Goal: Register for event/course

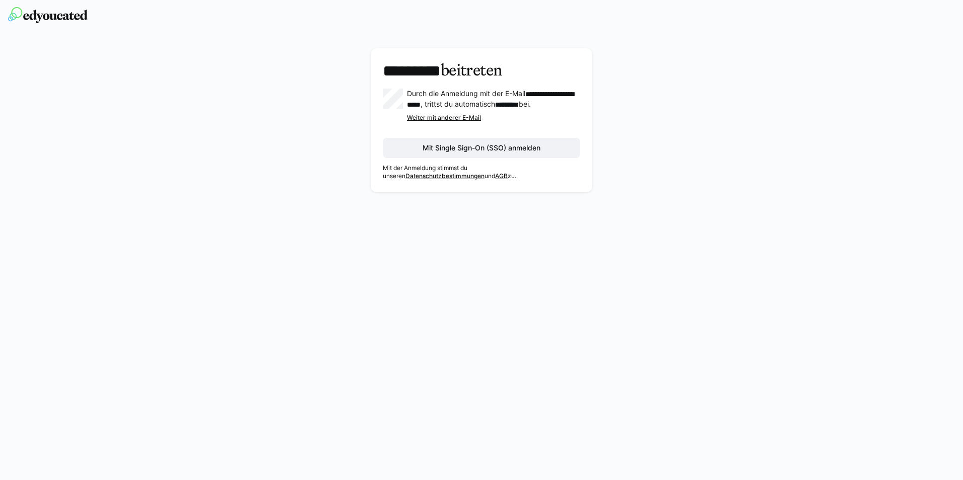
click at [450, 122] on div "Weiter mit anderer E-Mail" at bounding box center [493, 118] width 173 height 8
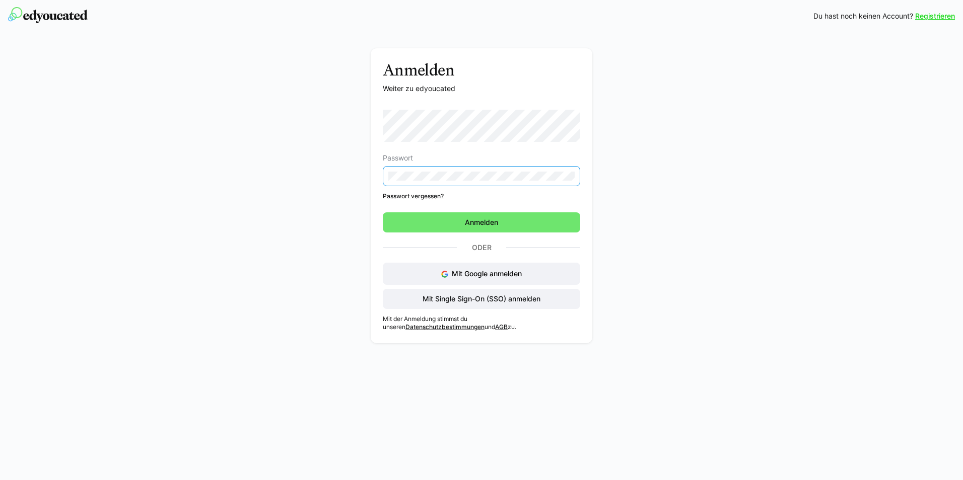
click at [342, 164] on div "Anmelden Weiter zu edyoucated Passwort Passwort vergessen? Anmelden Oder Mit Go…" at bounding box center [481, 198] width 567 height 300
click at [329, 198] on div "Anmelden Weiter zu edyoucated Passwort Passwort vergessen? Anmelden Oder Mit Go…" at bounding box center [481, 198] width 567 height 300
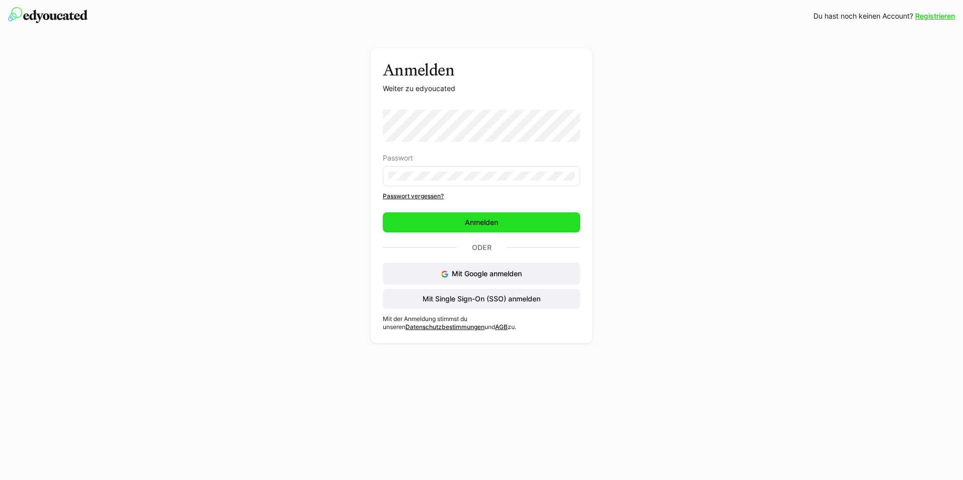
click at [445, 226] on span "Anmelden" at bounding box center [481, 222] width 197 height 20
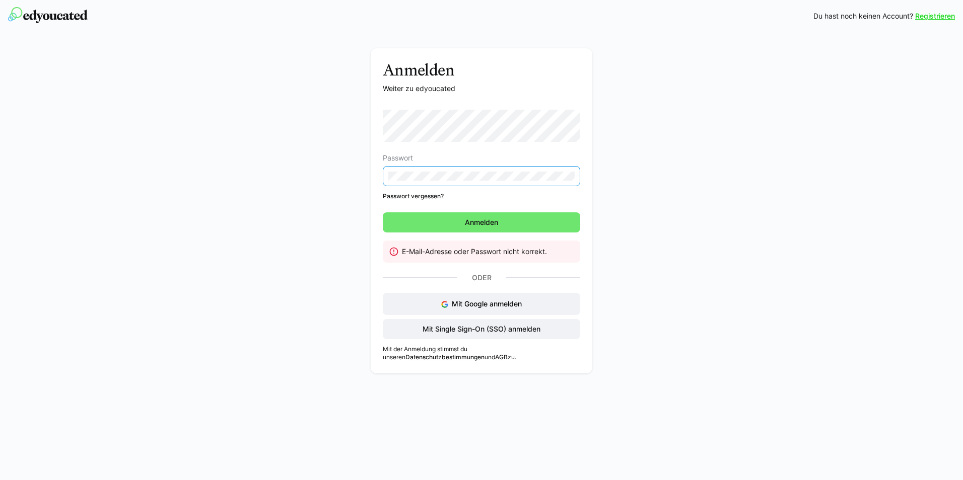
click at [387, 179] on eds-input at bounding box center [481, 176] width 197 height 20
click at [347, 230] on div "Anmelden Weiter zu edyoucated Passwort Passwort vergessen? Anmelden E-Mail-Adre…" at bounding box center [481, 213] width 567 height 330
click at [431, 197] on link "Passwort vergessen?" at bounding box center [481, 196] width 197 height 8
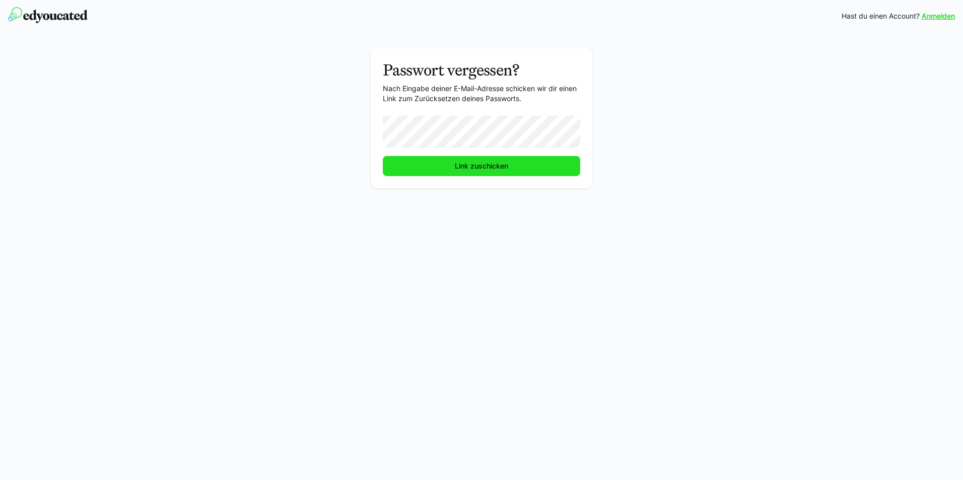
click at [456, 169] on span "Link zuschicken" at bounding box center [481, 166] width 56 height 10
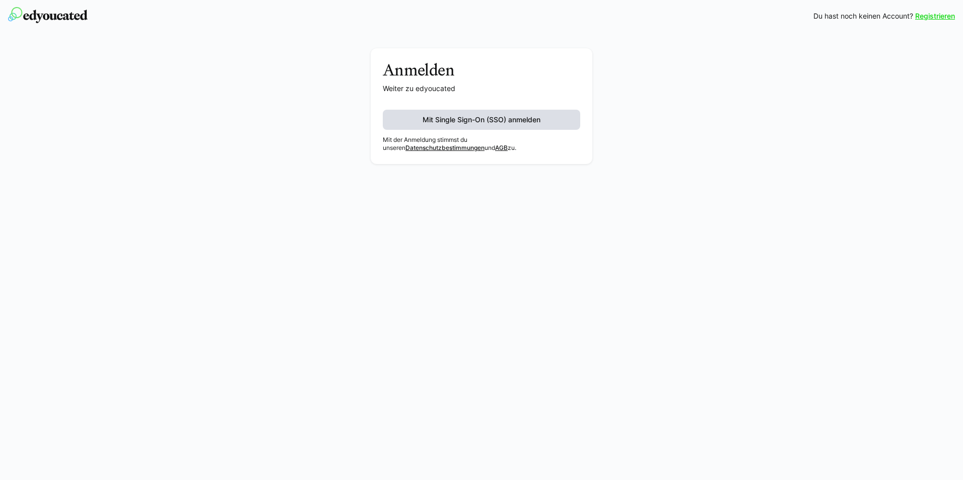
click at [453, 123] on span "Mit Single Sign-On (SSO) anmelden" at bounding box center [481, 120] width 121 height 10
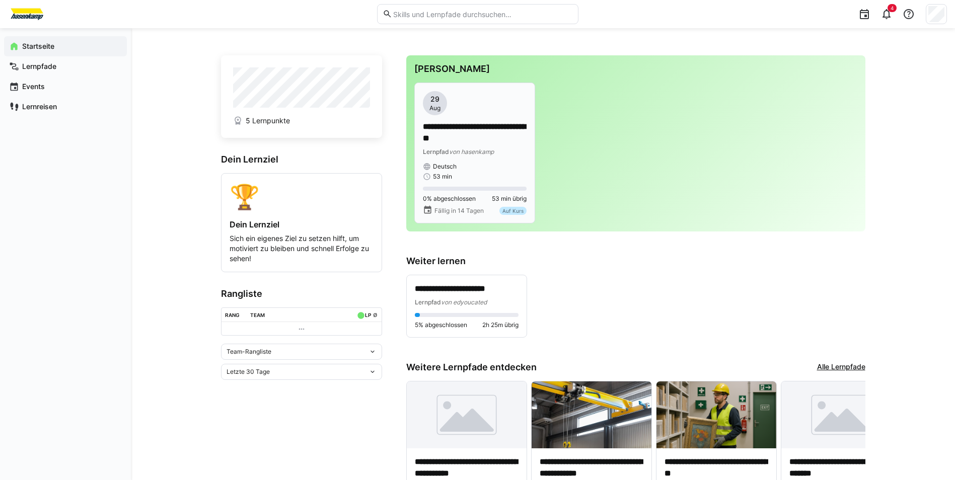
click at [474, 132] on p "**********" at bounding box center [475, 132] width 104 height 23
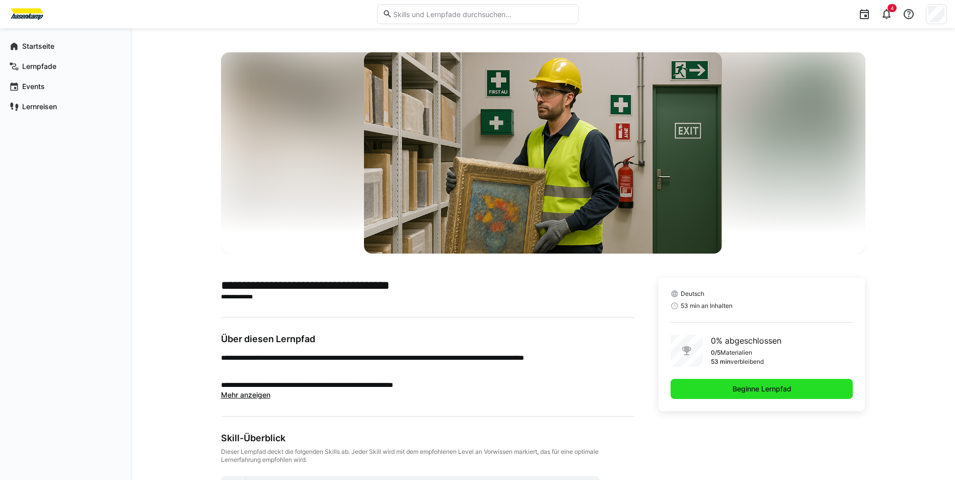
click at [734, 393] on span "Beginne Lernpfad" at bounding box center [762, 389] width 62 height 10
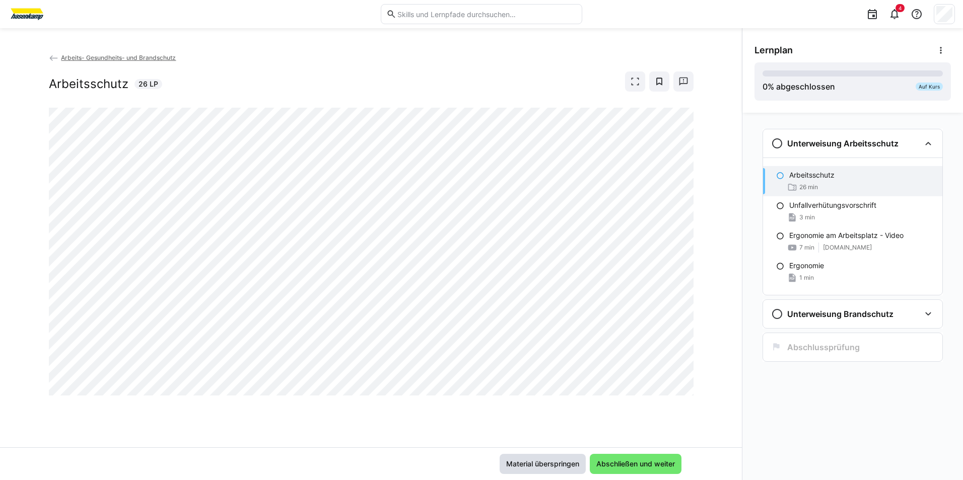
click at [559, 462] on span "Material überspringen" at bounding box center [542, 464] width 76 height 10
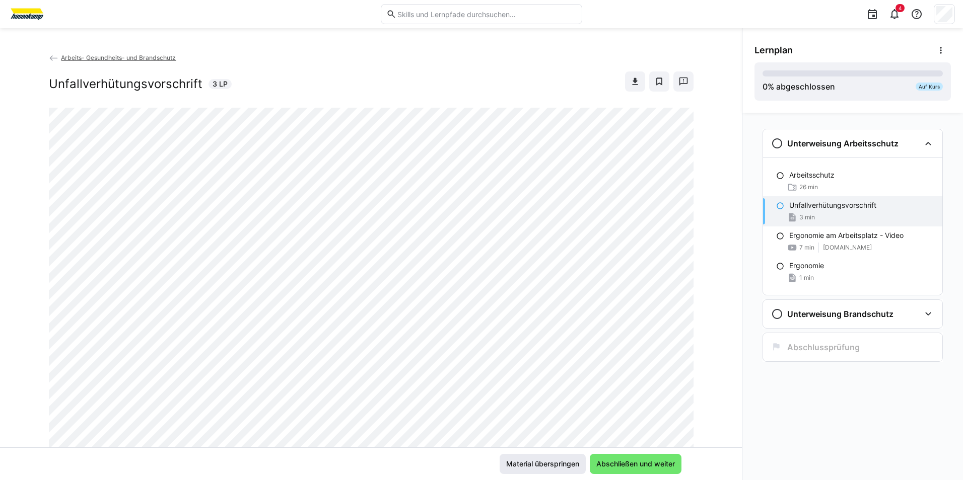
click at [561, 463] on span "Material überspringen" at bounding box center [542, 464] width 76 height 10
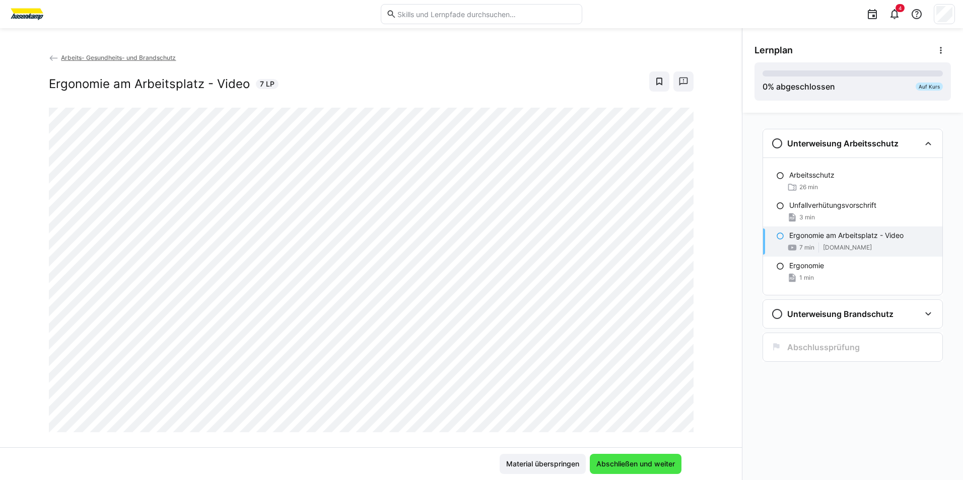
click at [617, 463] on span "Abschließen und weiter" at bounding box center [636, 464] width 82 height 10
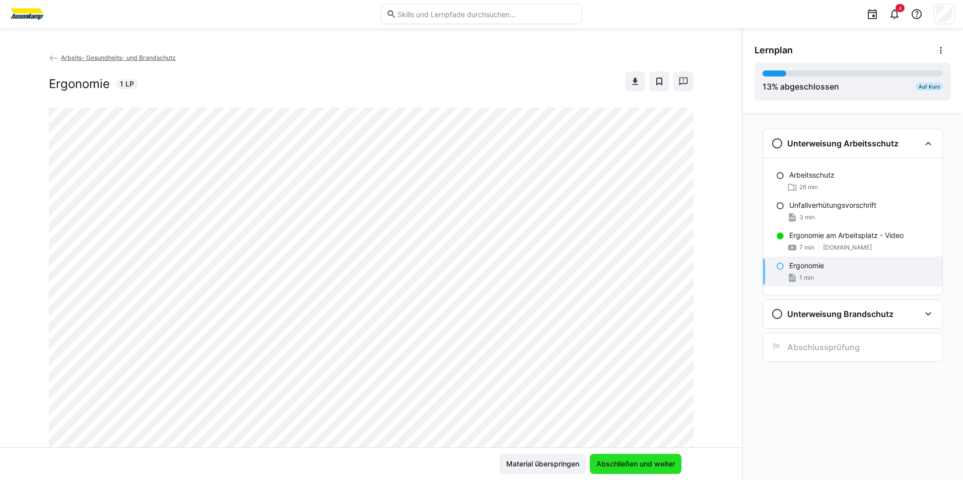
click at [617, 463] on span "Abschließen und weiter" at bounding box center [636, 464] width 82 height 10
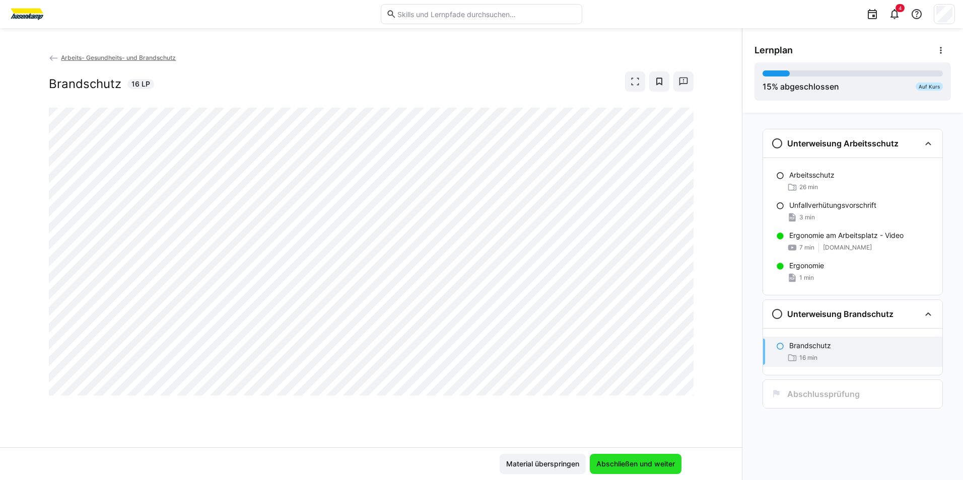
click at [617, 463] on span "Abschließen und weiter" at bounding box center [636, 464] width 82 height 10
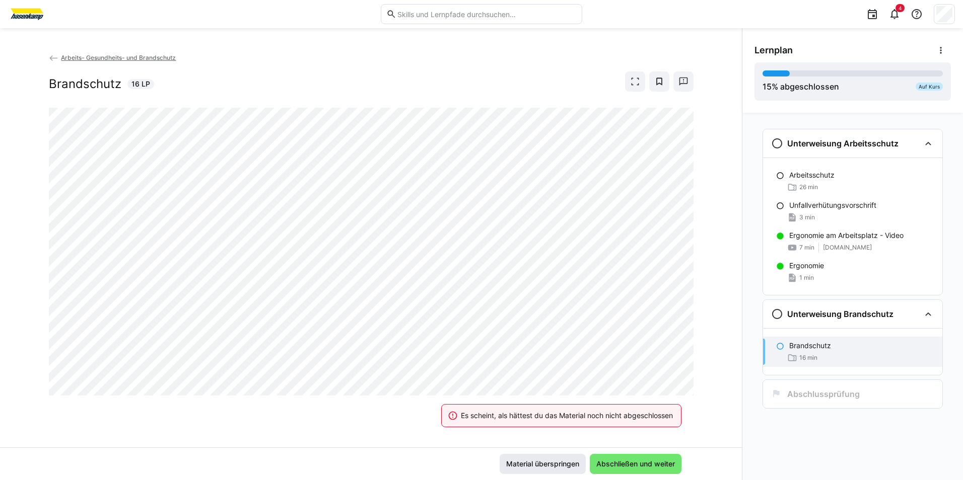
click at [551, 463] on span "Material überspringen" at bounding box center [542, 464] width 76 height 10
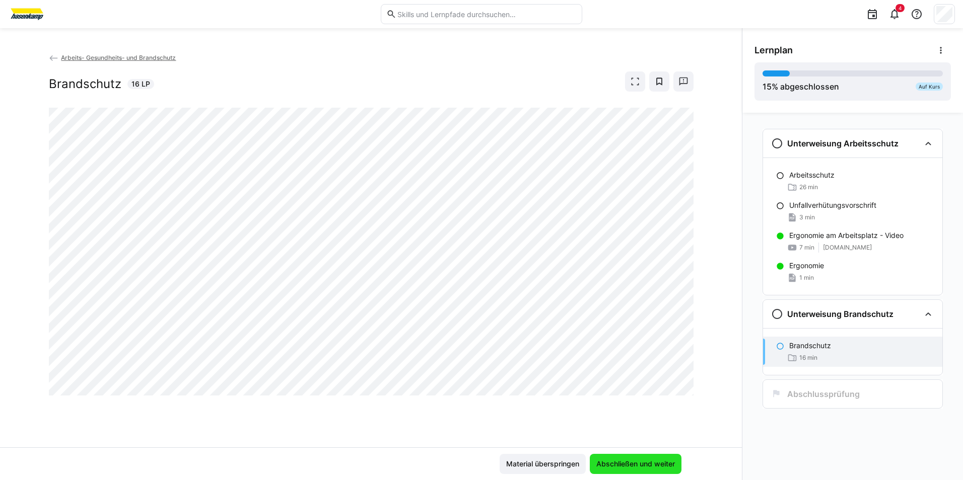
click at [602, 462] on span "Abschließen und weiter" at bounding box center [636, 464] width 82 height 10
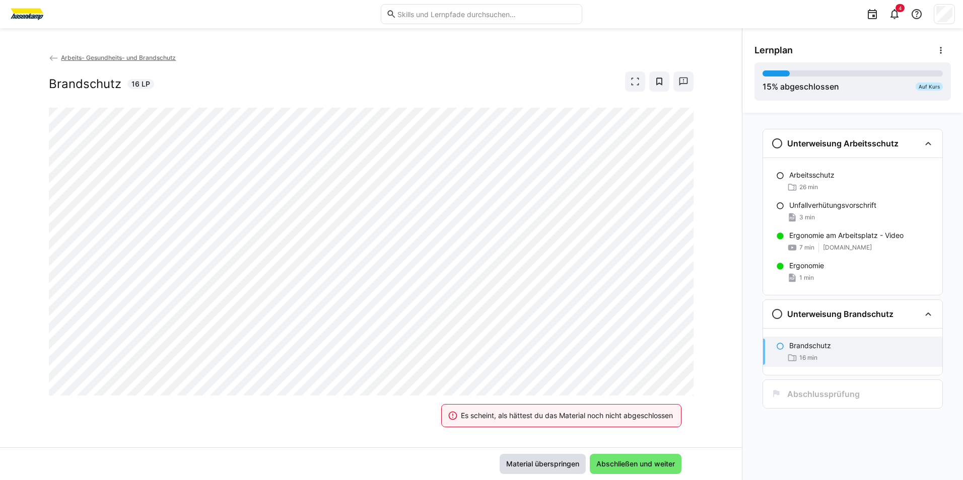
click at [540, 466] on span "Material überspringen" at bounding box center [542, 464] width 76 height 10
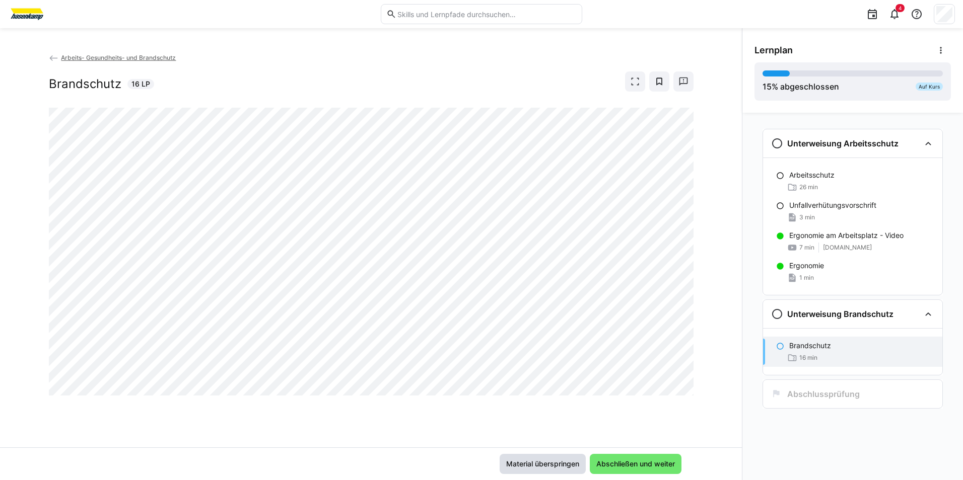
click at [534, 464] on span "Material überspringen" at bounding box center [542, 464] width 76 height 10
drag, startPoint x: 539, startPoint y: 467, endPoint x: 584, endPoint y: 461, distance: 44.6
click at [548, 465] on span "Material überspringen" at bounding box center [542, 464] width 76 height 10
click at [613, 460] on span "Abschließen und weiter" at bounding box center [636, 464] width 82 height 10
click at [623, 458] on span "Abschließen und weiter" at bounding box center [636, 464] width 92 height 20
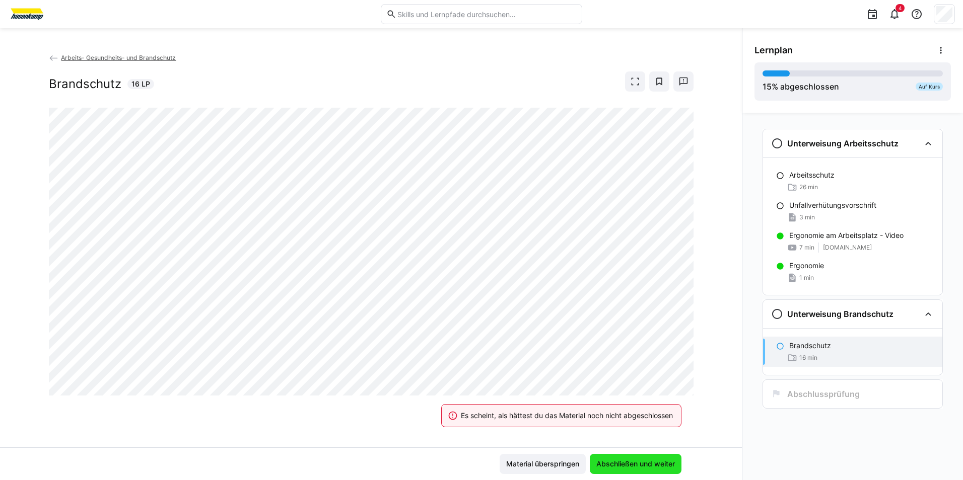
click at [615, 464] on span "Abschließen und weiter" at bounding box center [636, 464] width 82 height 10
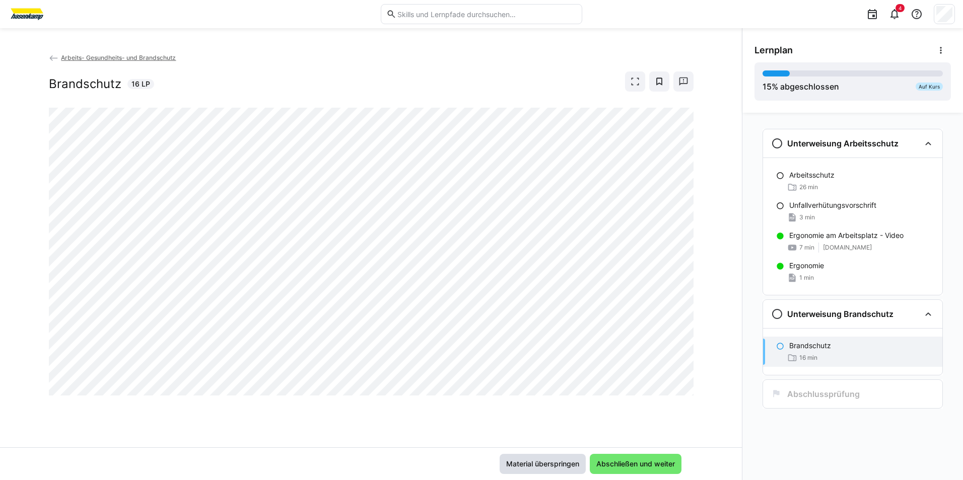
click at [528, 466] on span "Material überspringen" at bounding box center [542, 464] width 76 height 10
click at [528, 463] on span "Material überspringen" at bounding box center [542, 464] width 76 height 10
click at [539, 461] on span "Material überspringen" at bounding box center [542, 464] width 76 height 10
click at [609, 460] on span "Abschließen und weiter" at bounding box center [636, 464] width 82 height 10
click at [645, 462] on span "Abschließen und weiter" at bounding box center [636, 464] width 82 height 10
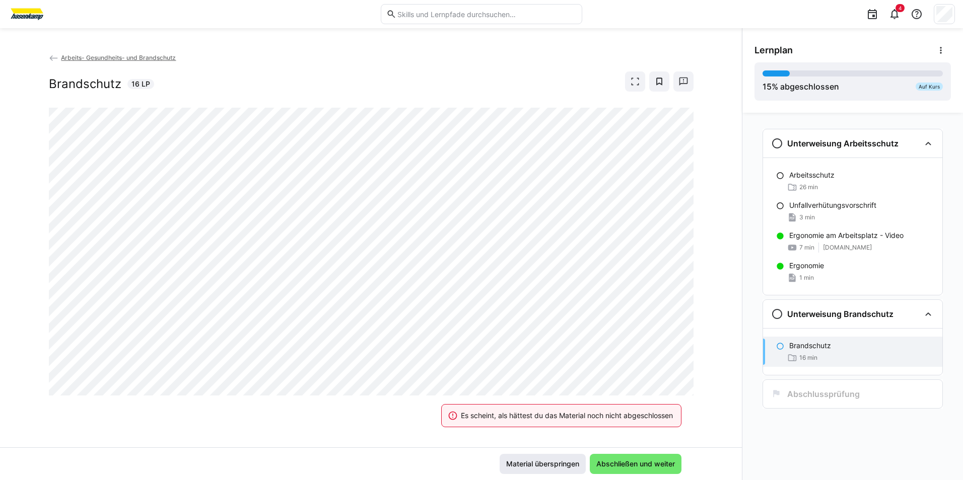
click at [571, 461] on span "Material überspringen" at bounding box center [542, 464] width 76 height 10
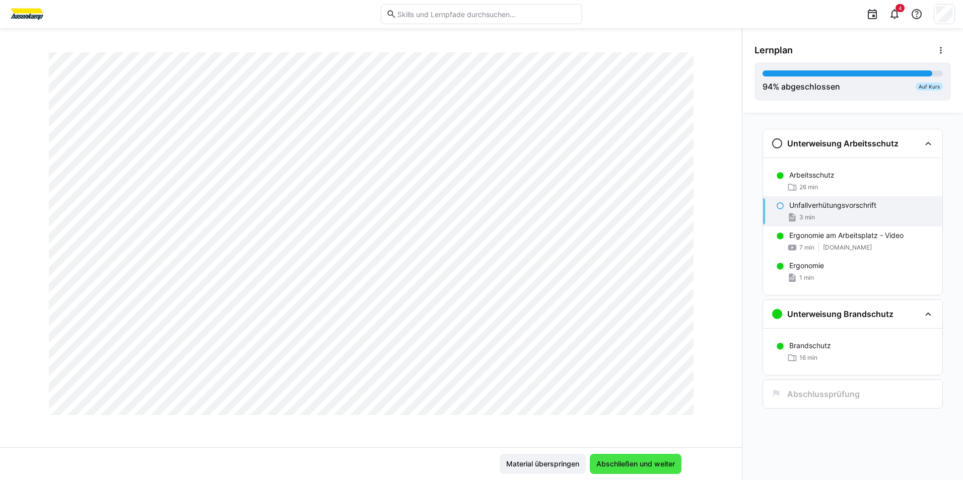
scroll to position [1611, 0]
click at [636, 465] on span "Abschließen und weiter" at bounding box center [636, 464] width 82 height 10
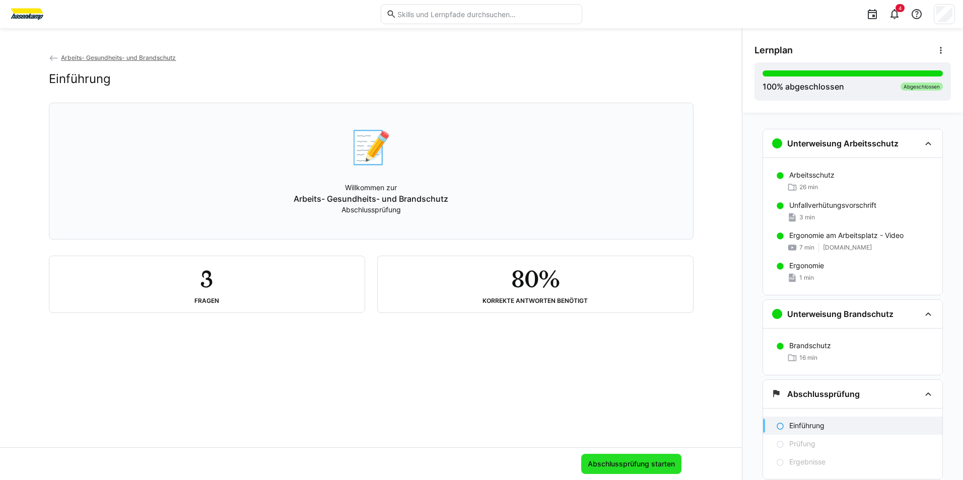
click at [651, 458] on span "Abschlussprüfung starten" at bounding box center [631, 464] width 100 height 20
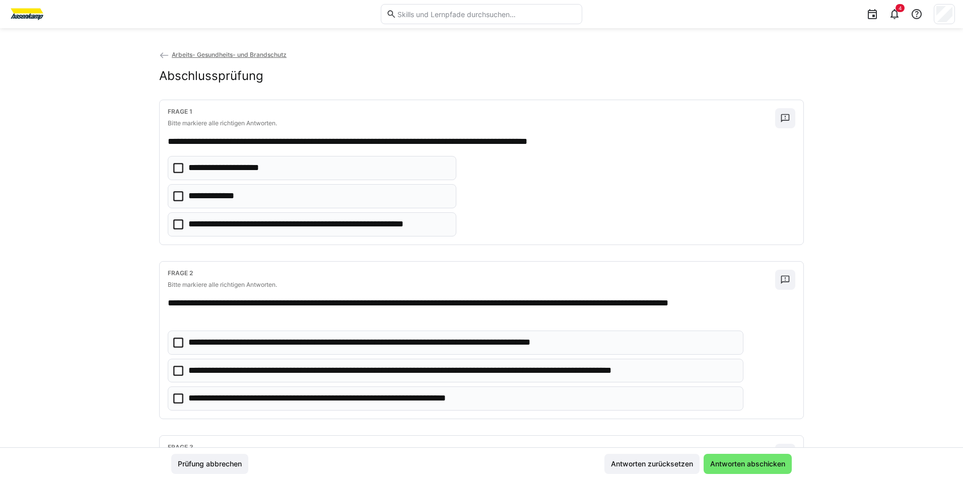
scroll to position [0, 0]
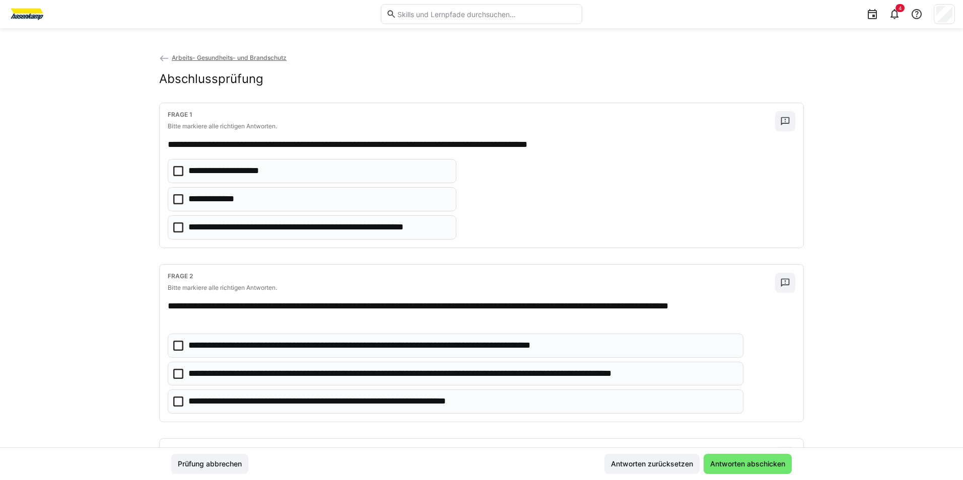
click at [176, 197] on icon at bounding box center [178, 199] width 10 height 10
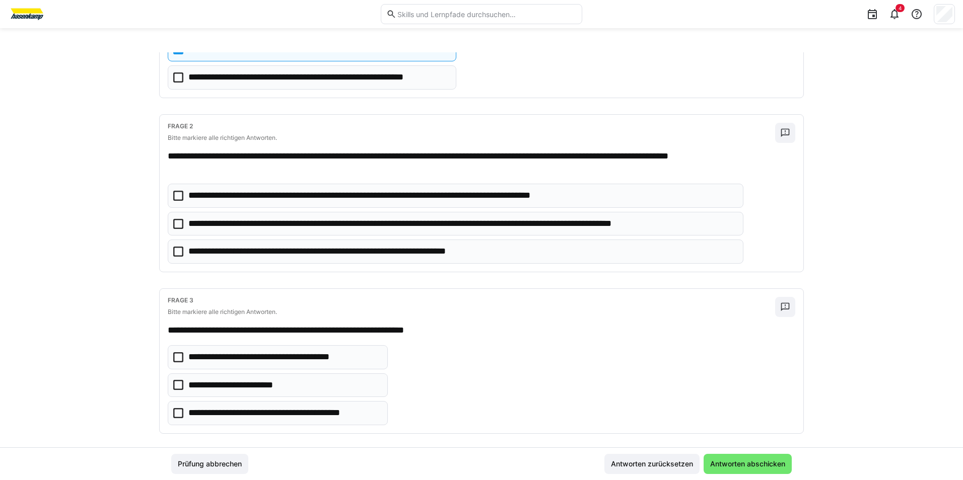
scroll to position [151, 0]
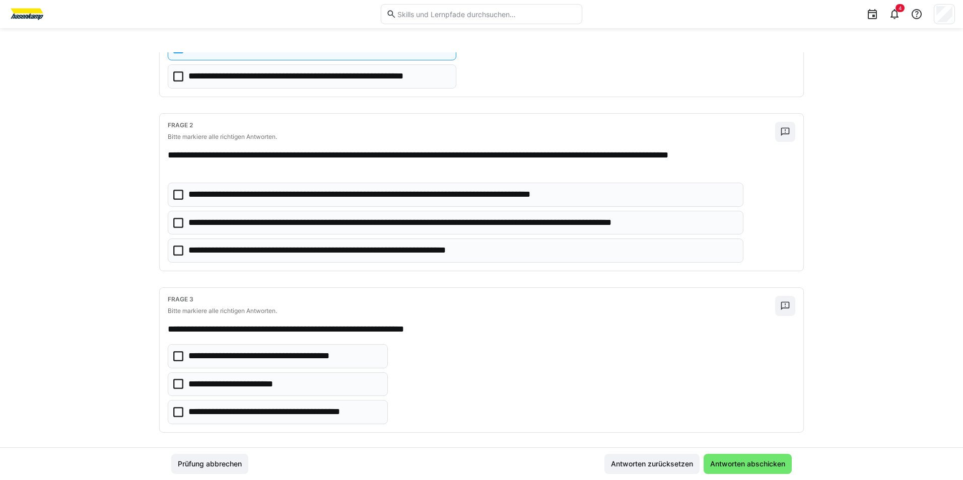
click at [177, 223] on icon at bounding box center [178, 223] width 10 height 10
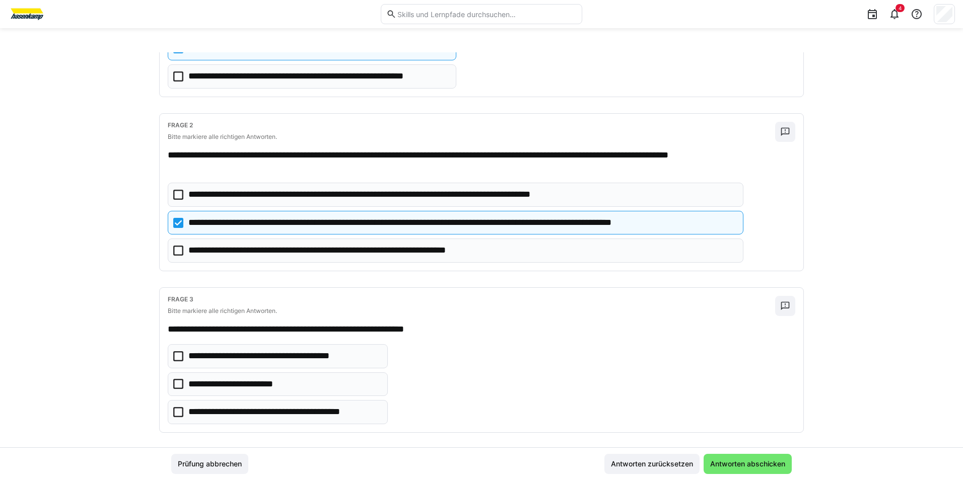
click at [176, 250] on icon at bounding box center [178, 251] width 10 height 10
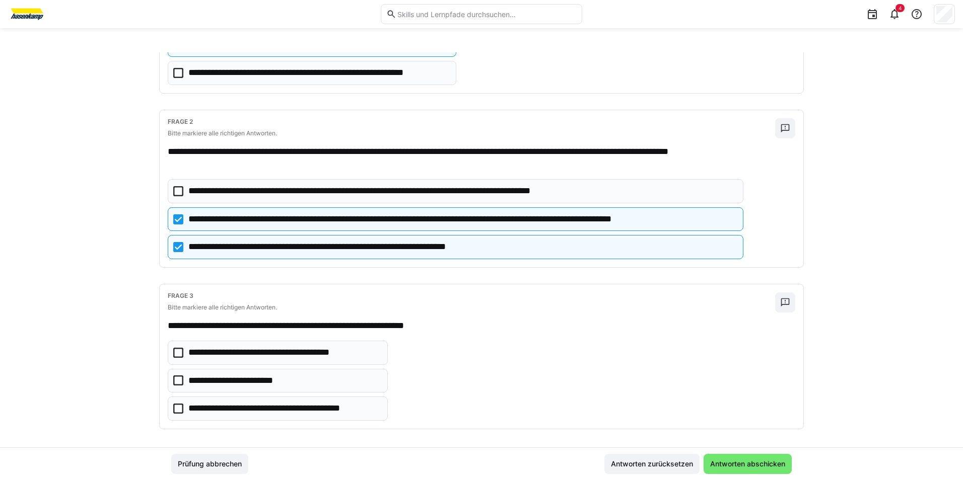
scroll to position [161, 0]
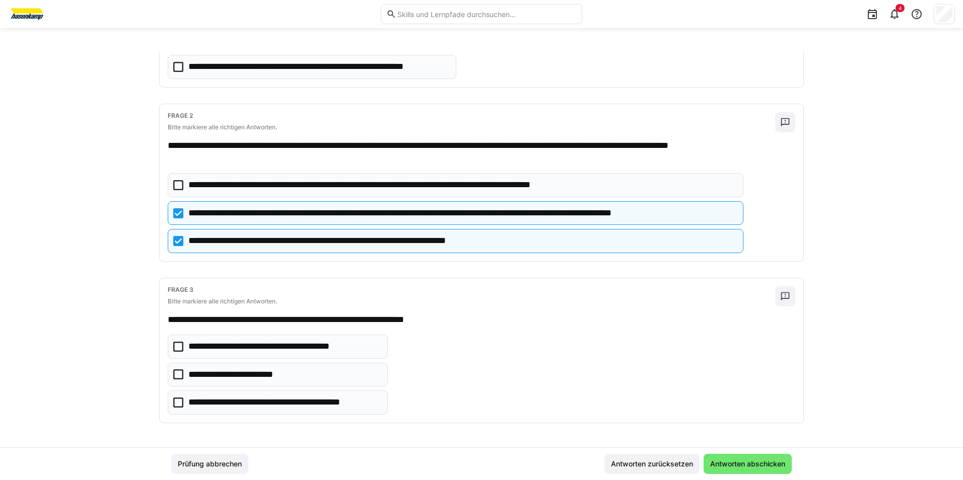
click at [178, 405] on icon at bounding box center [178, 403] width 10 height 10
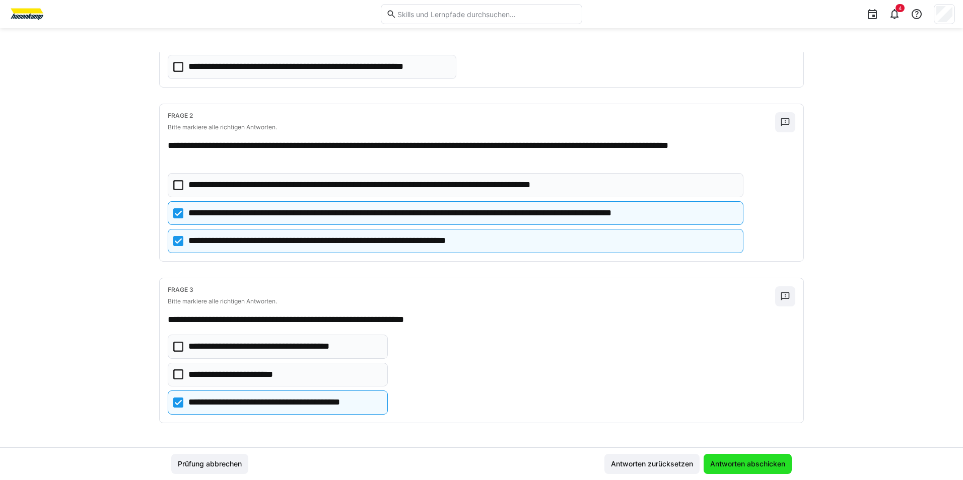
click at [746, 461] on span "Antworten abschicken" at bounding box center [747, 464] width 78 height 10
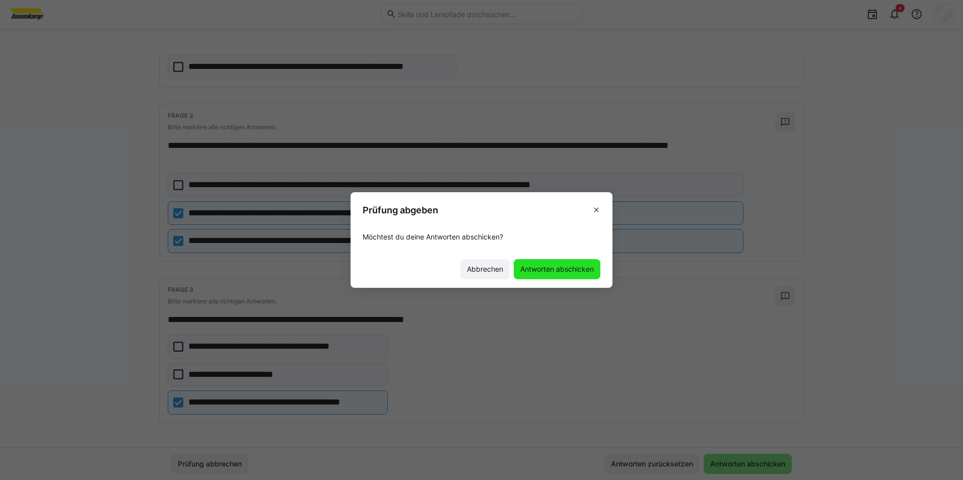
click at [563, 269] on span "Antworten abschicken" at bounding box center [557, 269] width 77 height 10
